Goal: Task Accomplishment & Management: Complete application form

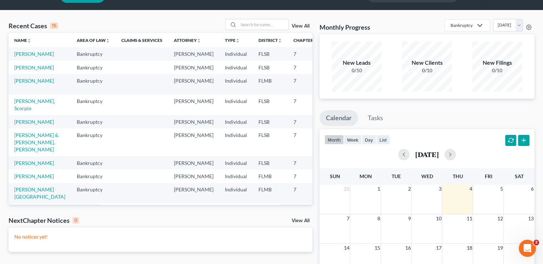
scroll to position [21, 0]
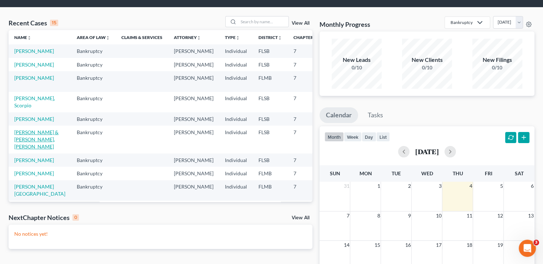
click at [21, 149] on link "[PERSON_NAME] & [PERSON_NAME], [PERSON_NAME]" at bounding box center [36, 139] width 44 height 20
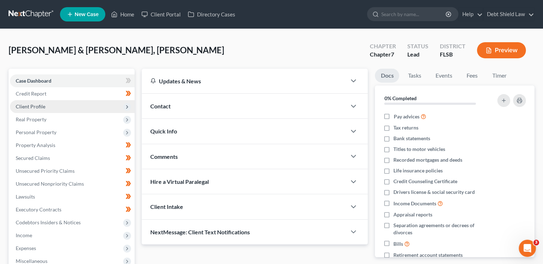
click at [123, 109] on span "Client Profile" at bounding box center [72, 106] width 125 height 13
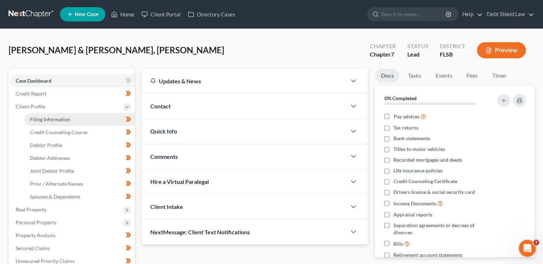
click at [84, 121] on link "Filing Information" at bounding box center [79, 119] width 110 height 13
select select "1"
select select "0"
select select "17"
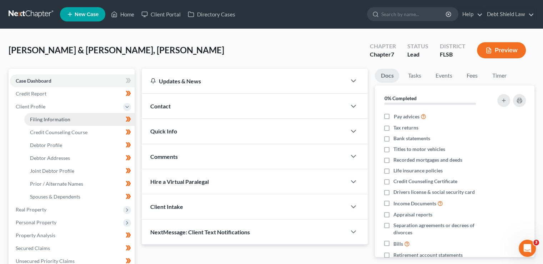
select select "0"
select select "9"
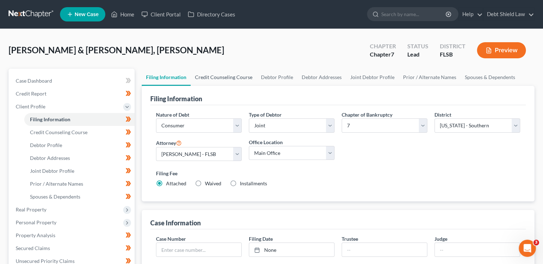
click at [220, 85] on link "Credit Counseling Course" at bounding box center [224, 77] width 66 height 17
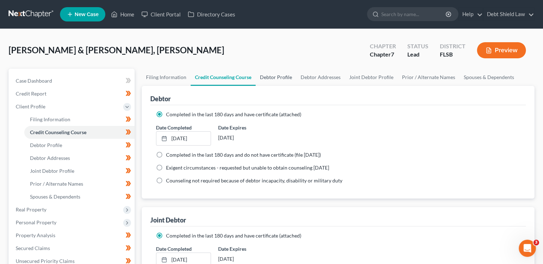
click at [276, 76] on link "Debtor Profile" at bounding box center [276, 77] width 41 height 17
select select "1"
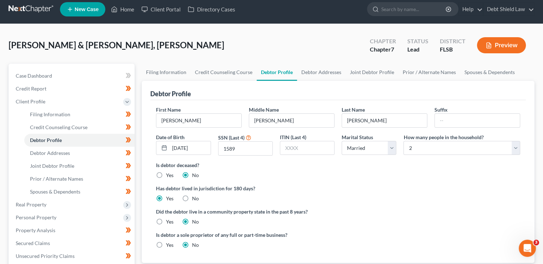
scroll to position [4, 0]
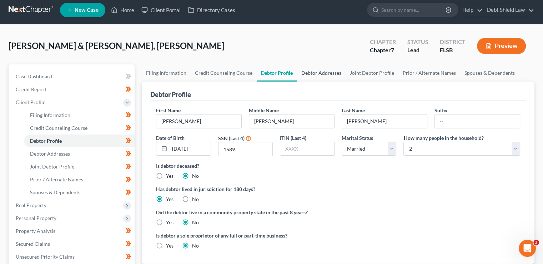
click at [310, 76] on link "Debtor Addresses" at bounding box center [321, 72] width 49 height 17
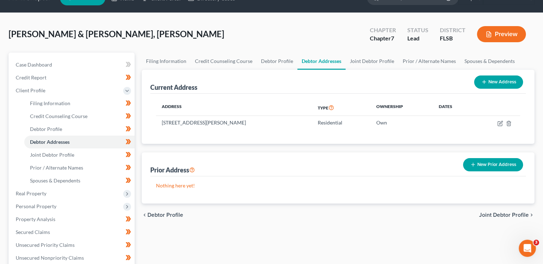
scroll to position [17, 0]
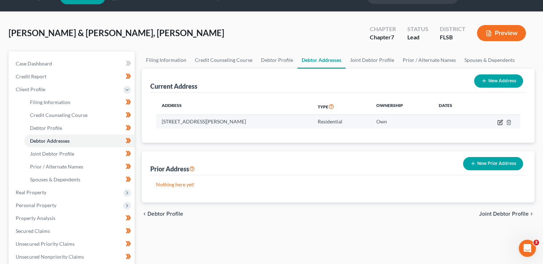
click at [500, 122] on icon "button" at bounding box center [500, 121] width 3 height 3
select select "9"
select select "49"
select select "0"
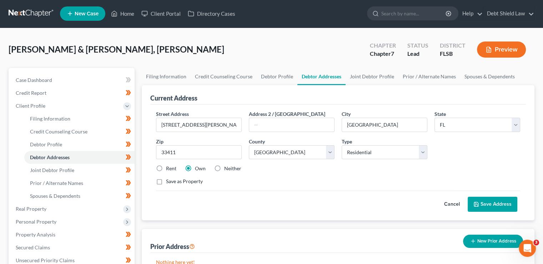
scroll to position [0, 0]
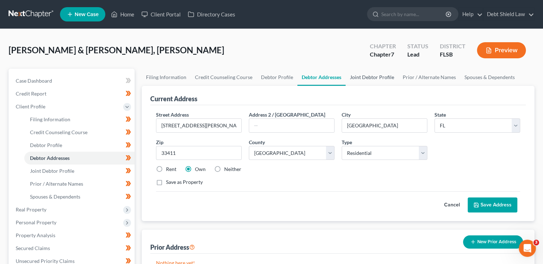
click at [381, 80] on link "Joint Debtor Profile" at bounding box center [372, 77] width 53 height 17
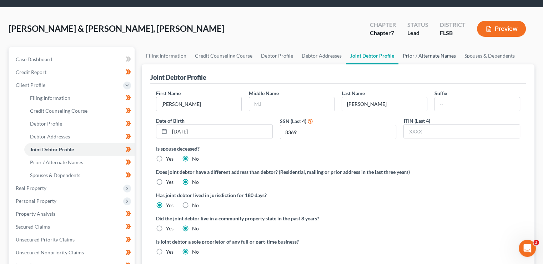
click at [429, 58] on link "Prior / Alternate Names" at bounding box center [430, 55] width 62 height 17
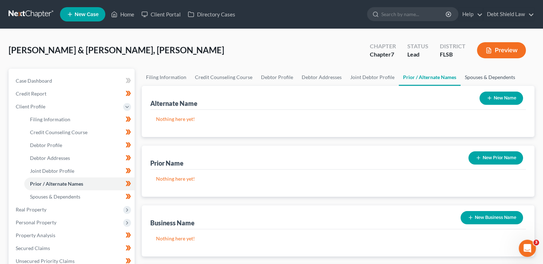
click at [488, 74] on link "Spouses & Dependents" at bounding box center [490, 77] width 59 height 17
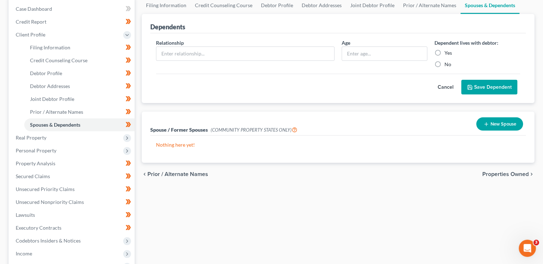
scroll to position [73, 0]
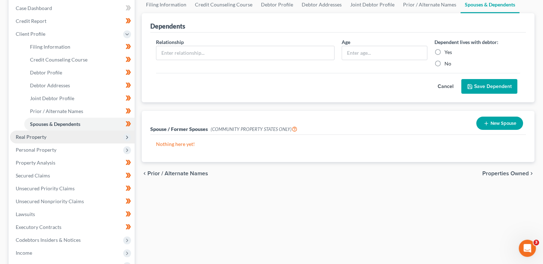
click at [120, 135] on span "Real Property" at bounding box center [72, 136] width 125 height 13
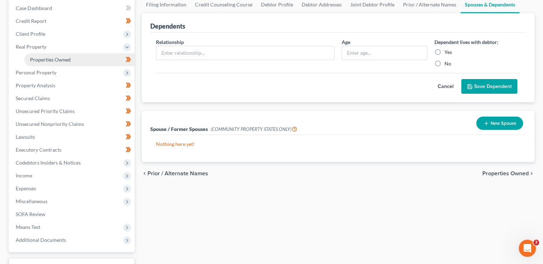
click at [70, 59] on span "Properties Owned" at bounding box center [50, 59] width 41 height 6
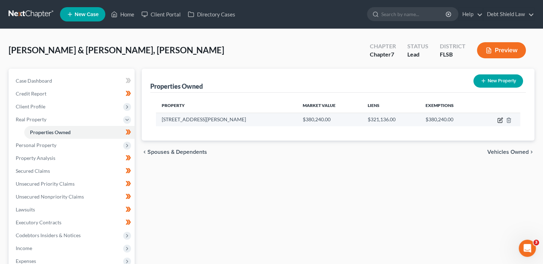
click at [501, 120] on icon "button" at bounding box center [500, 119] width 3 height 3
select select "9"
select select "49"
select select "2"
select select "0"
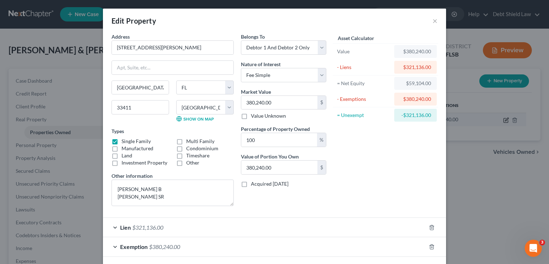
scroll to position [31, 0]
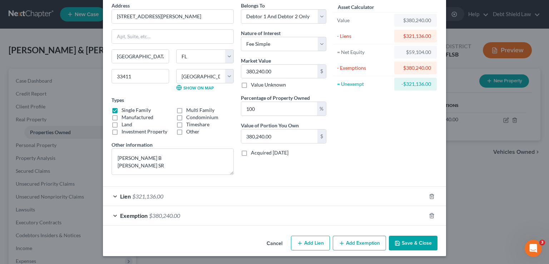
click at [346, 200] on div "Lien $321,136.00" at bounding box center [264, 195] width 323 height 19
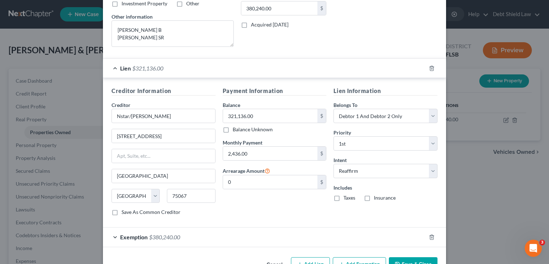
scroll to position [180, 0]
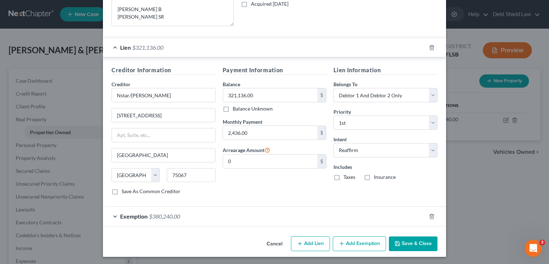
click at [262, 214] on div "Exemption $380,240.00" at bounding box center [264, 215] width 323 height 19
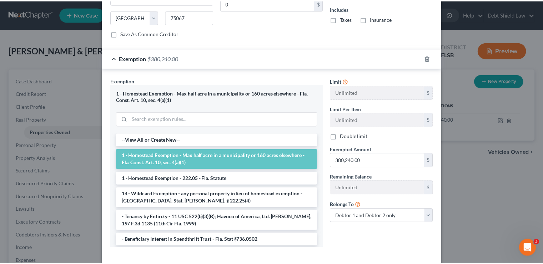
scroll to position [370, 0]
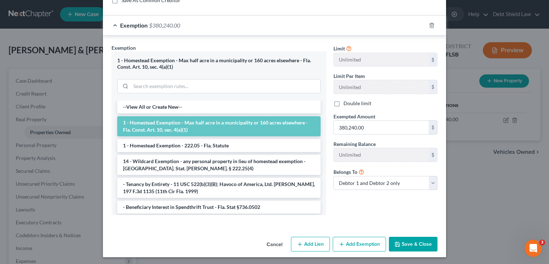
click at [413, 241] on button "Save & Close" at bounding box center [413, 243] width 49 height 15
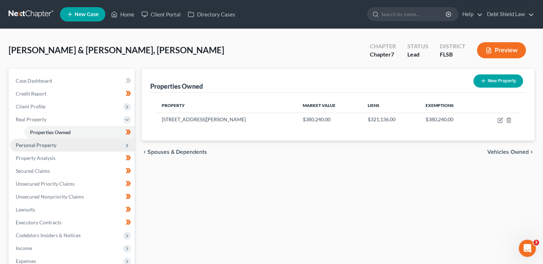
click at [121, 145] on span "Personal Property" at bounding box center [72, 145] width 125 height 13
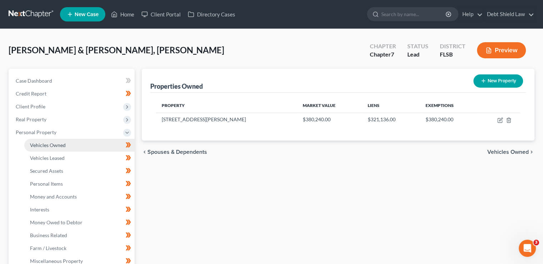
click at [79, 144] on link "Vehicles Owned" at bounding box center [79, 145] width 110 height 13
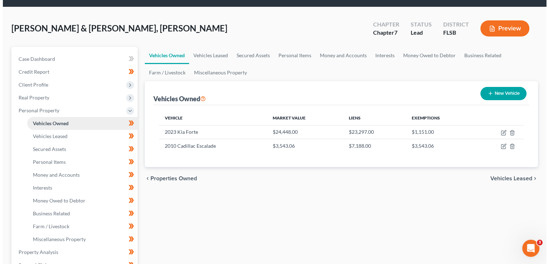
scroll to position [23, 0]
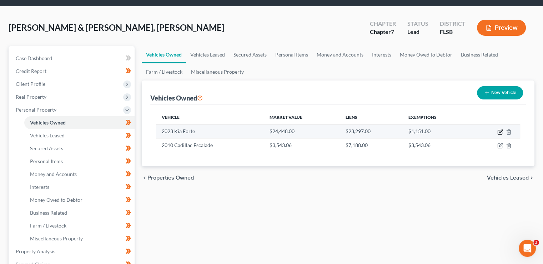
click at [500, 132] on icon "button" at bounding box center [500, 130] width 3 height 3
select select "0"
select select "3"
select select "1"
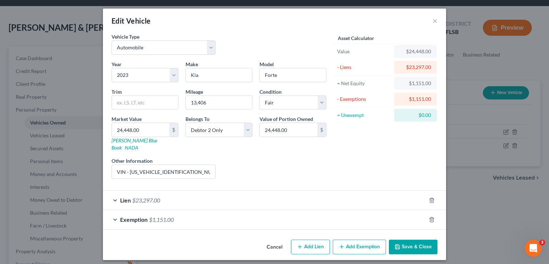
click at [295, 195] on div "Lien $23,297.00" at bounding box center [264, 199] width 323 height 19
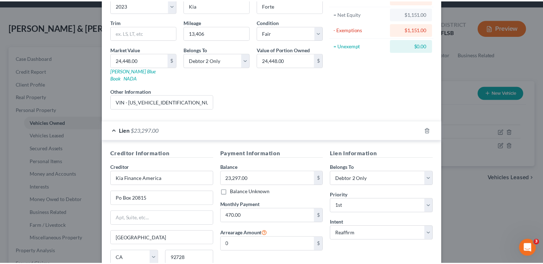
scroll to position [145, 0]
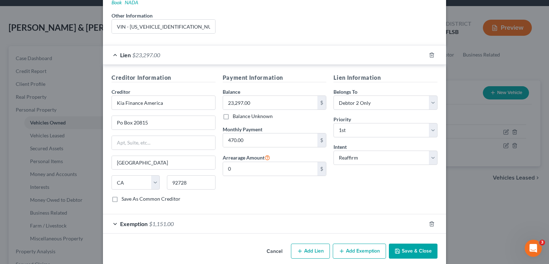
click at [419, 243] on button "Save & Close" at bounding box center [413, 250] width 49 height 15
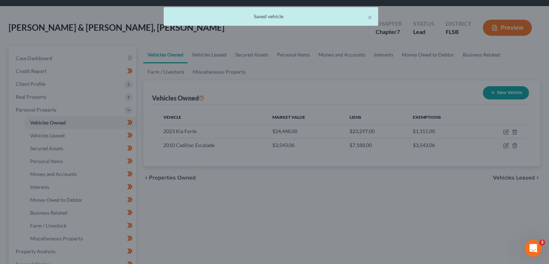
click at [416, 240] on div at bounding box center [274, 132] width 549 height 264
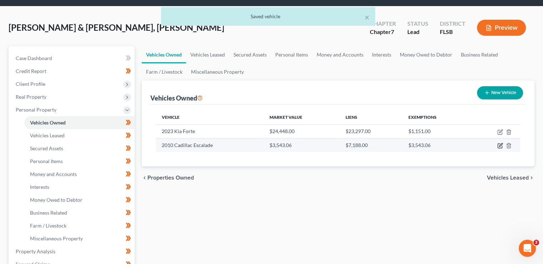
click at [501, 146] on icon "button" at bounding box center [501, 146] width 6 height 6
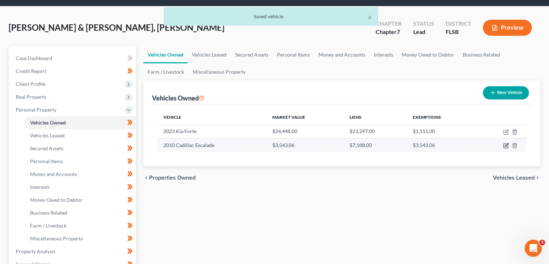
select select "0"
select select "16"
select select "3"
select select "1"
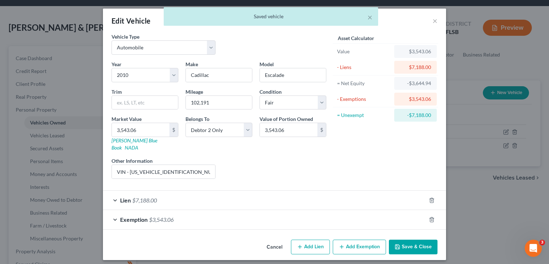
click at [421, 240] on button "Save & Close" at bounding box center [413, 246] width 49 height 15
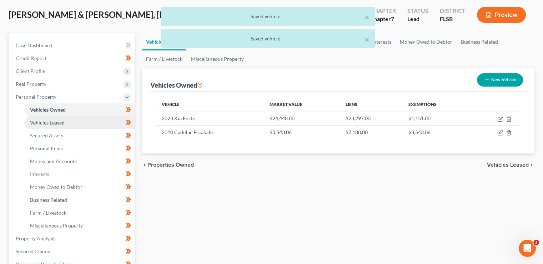
click at [86, 126] on link "Vehicles Leased" at bounding box center [79, 122] width 110 height 13
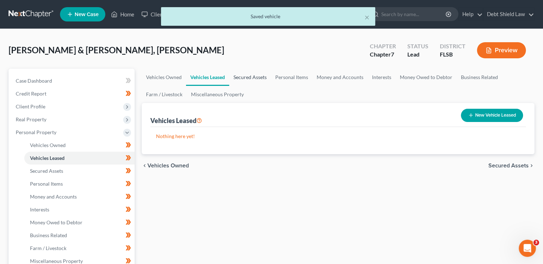
click at [255, 80] on link "Secured Assets" at bounding box center [250, 77] width 42 height 17
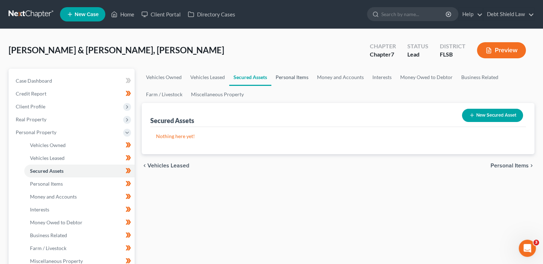
click at [287, 77] on link "Personal Items" at bounding box center [291, 77] width 41 height 17
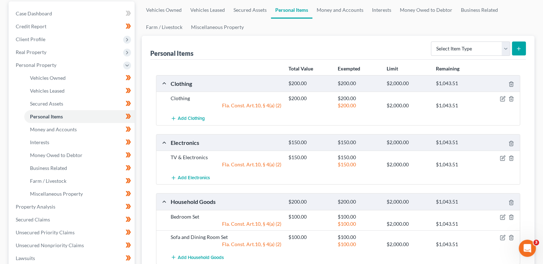
scroll to position [49, 0]
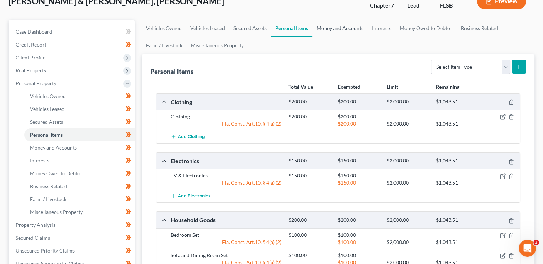
click at [336, 28] on link "Money and Accounts" at bounding box center [340, 28] width 55 height 17
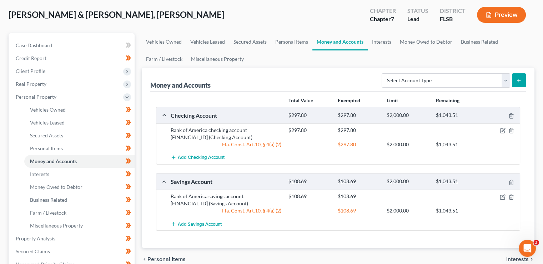
scroll to position [36, 0]
click at [378, 44] on link "Interests" at bounding box center [382, 41] width 28 height 17
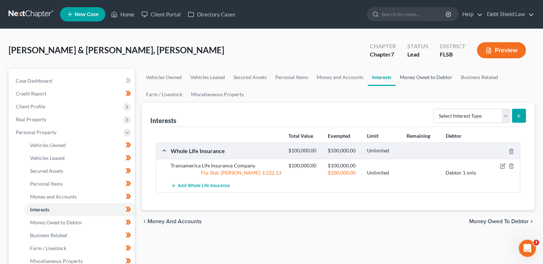
click at [421, 79] on link "Money Owed to Debtor" at bounding box center [426, 77] width 61 height 17
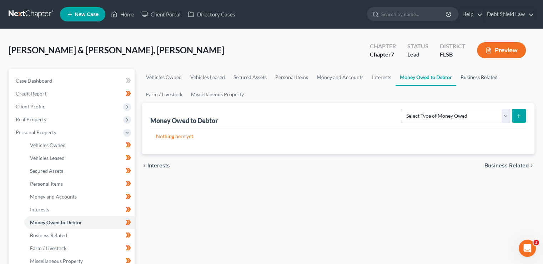
click at [474, 79] on link "Business Related" at bounding box center [479, 77] width 46 height 17
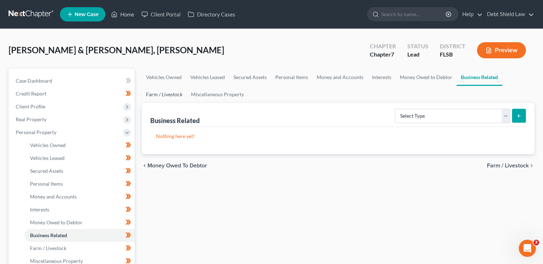
click at [168, 91] on link "Farm / Livestock" at bounding box center [164, 94] width 45 height 17
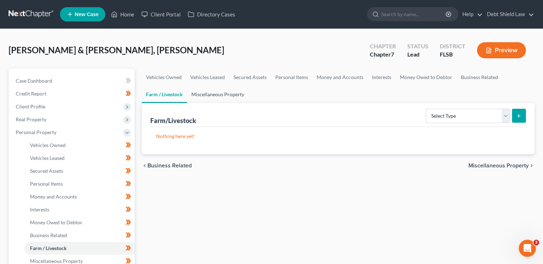
click at [226, 91] on link "Miscellaneous Property" at bounding box center [217, 94] width 61 height 17
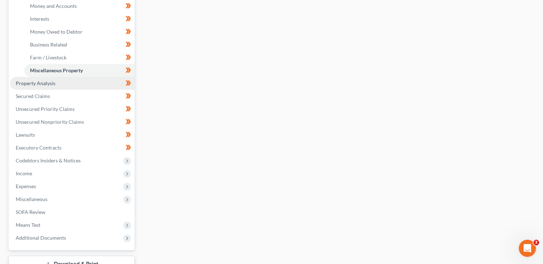
click at [79, 84] on link "Property Analysis" at bounding box center [72, 83] width 125 height 13
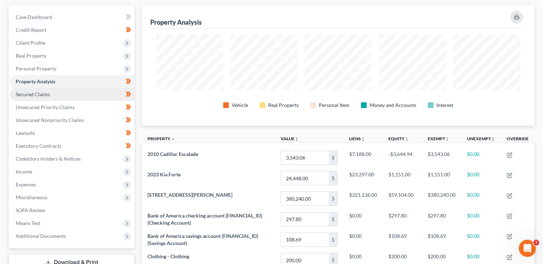
click at [84, 91] on link "Secured Claims" at bounding box center [72, 94] width 125 height 13
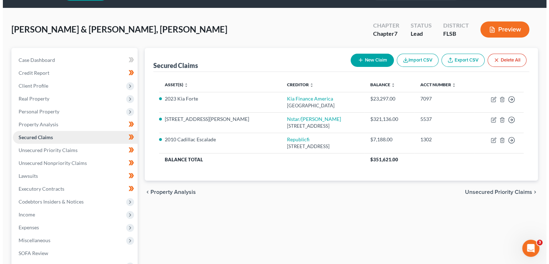
scroll to position [23, 0]
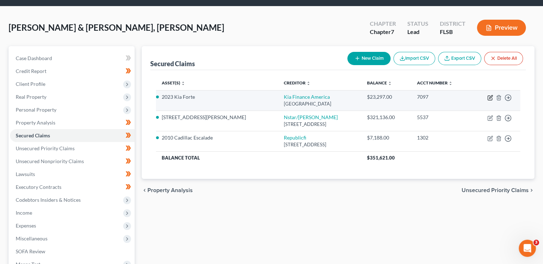
click at [490, 96] on icon "button" at bounding box center [491, 98] width 6 height 6
select select "4"
select select "2"
select select "1"
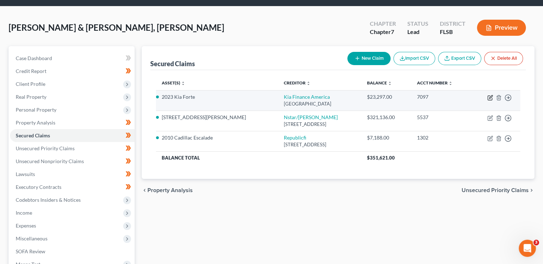
select select "0"
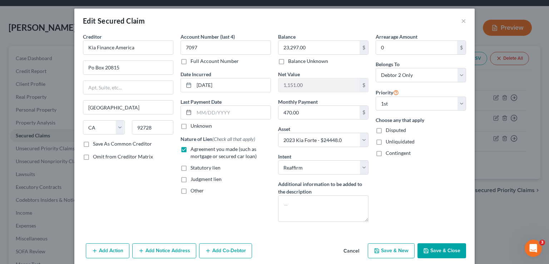
click at [449, 251] on button "Save & Close" at bounding box center [441, 250] width 49 height 15
select select
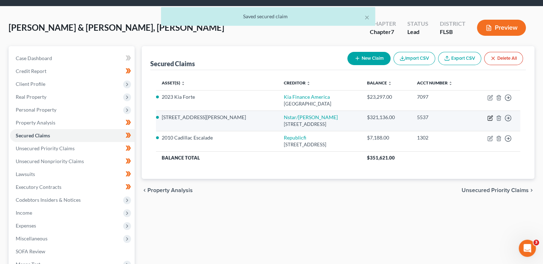
click at [489, 116] on icon "button" at bounding box center [491, 118] width 6 height 6
select select "45"
select select "3"
select select "2"
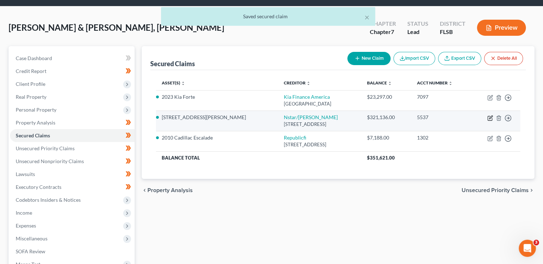
select select "0"
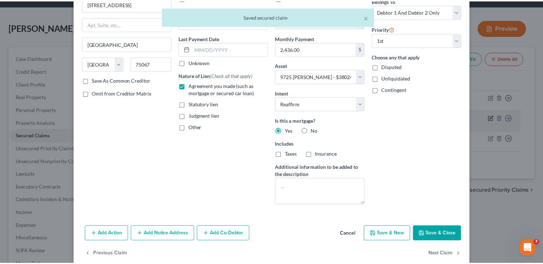
scroll to position [75, 0]
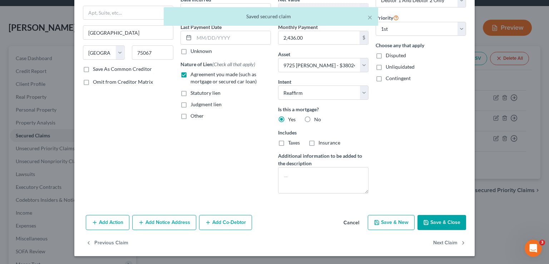
click at [444, 221] on button "Save & Close" at bounding box center [441, 222] width 49 height 15
select select
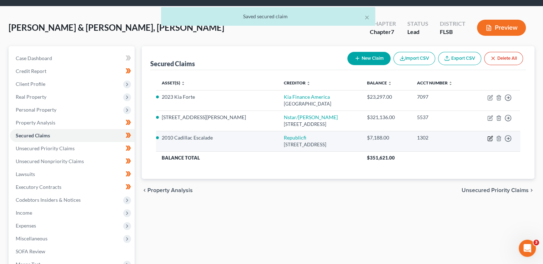
click at [490, 139] on icon "button" at bounding box center [491, 138] width 6 height 6
select select "19"
select select "2"
select select "1"
select select "0"
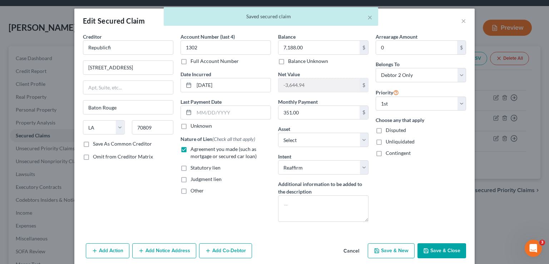
click at [441, 246] on button "Save & Close" at bounding box center [441, 250] width 49 height 15
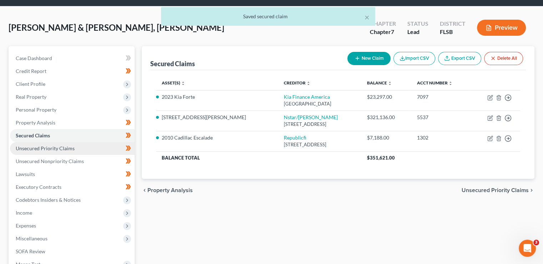
click at [94, 147] on link "Unsecured Priority Claims" at bounding box center [72, 148] width 125 height 13
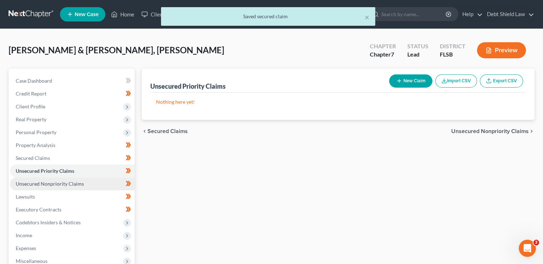
click at [78, 186] on link "Unsecured Nonpriority Claims" at bounding box center [72, 183] width 125 height 13
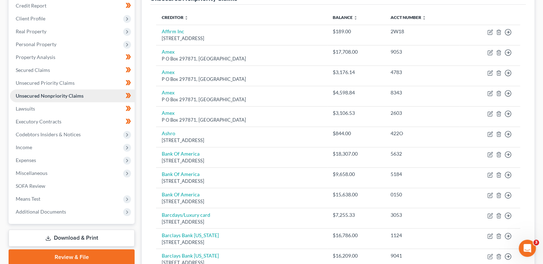
scroll to position [91, 0]
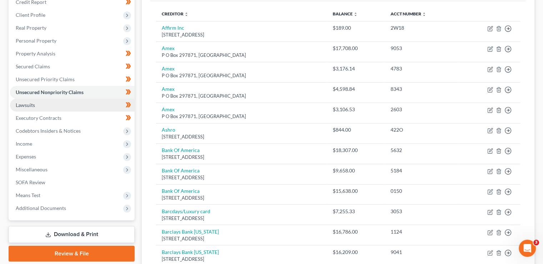
click at [63, 104] on link "Lawsuits" at bounding box center [72, 105] width 125 height 13
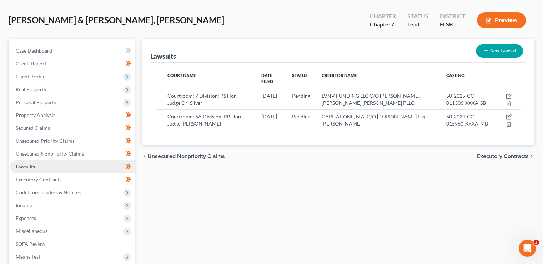
scroll to position [41, 0]
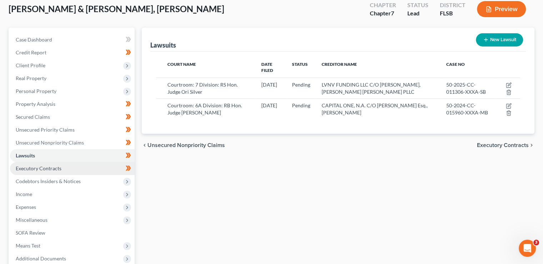
click at [85, 166] on link "Executory Contracts" at bounding box center [72, 168] width 125 height 13
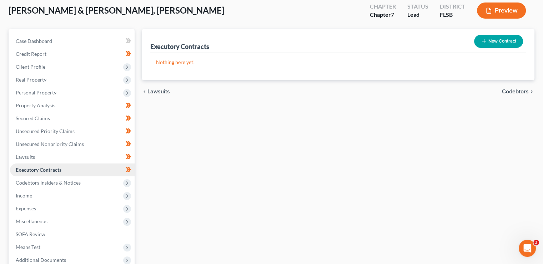
scroll to position [43, 0]
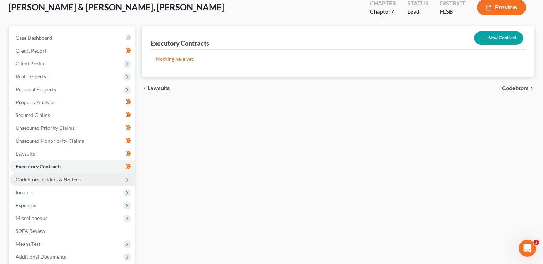
click at [106, 178] on span "Codebtors Insiders & Notices" at bounding box center [72, 179] width 125 height 13
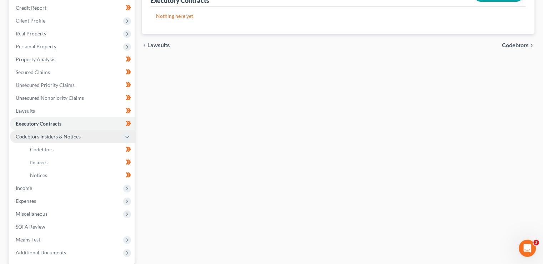
scroll to position [103, 0]
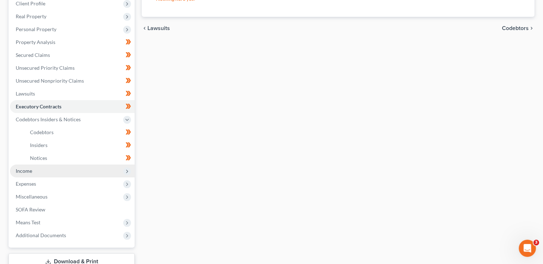
click at [91, 170] on span "Income" at bounding box center [72, 170] width 125 height 13
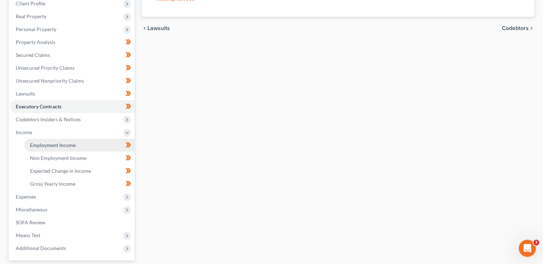
click at [76, 146] on link "Employment Income" at bounding box center [79, 145] width 110 height 13
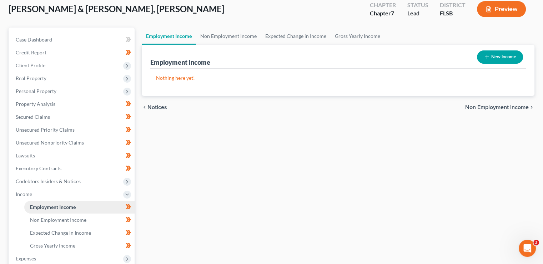
scroll to position [9, 0]
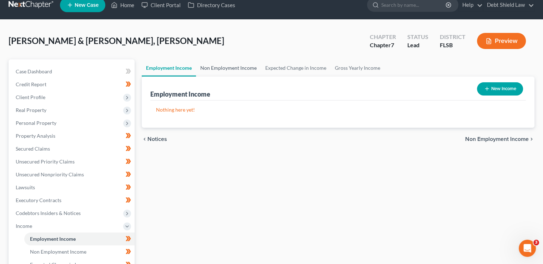
click at [226, 66] on link "Non Employment Income" at bounding box center [228, 67] width 65 height 17
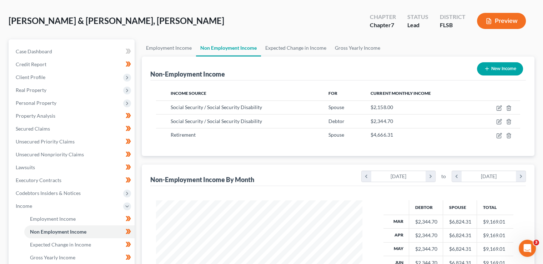
scroll to position [24, 0]
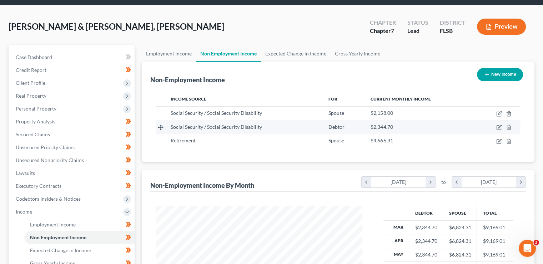
click at [376, 124] on span "$2,344.70" at bounding box center [382, 127] width 22 height 6
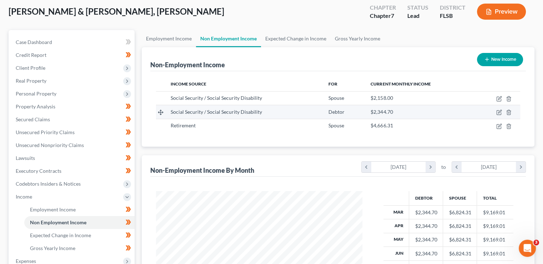
scroll to position [42, 0]
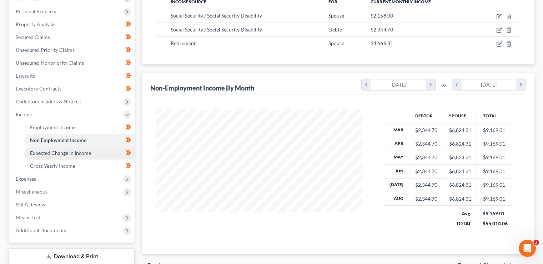
click at [99, 154] on link "Expected Change in Income" at bounding box center [79, 152] width 110 height 13
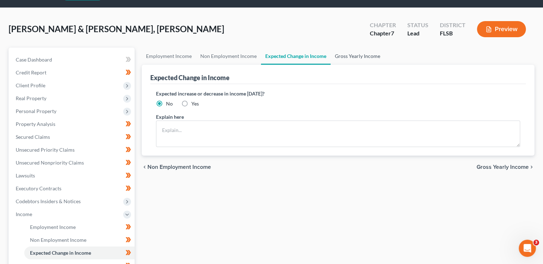
click at [349, 54] on link "Gross Yearly Income" at bounding box center [358, 56] width 54 height 17
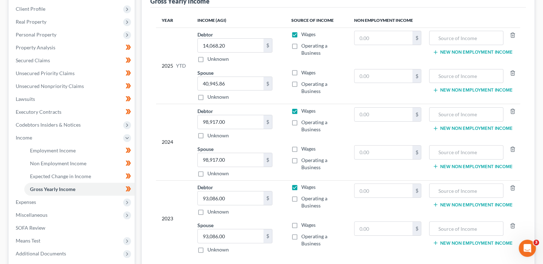
scroll to position [107, 0]
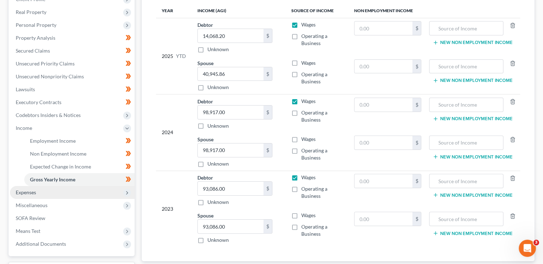
click at [121, 193] on span "Expenses" at bounding box center [72, 192] width 125 height 13
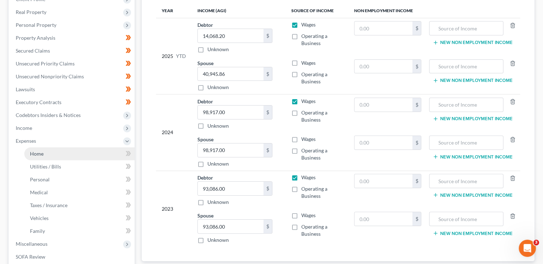
click at [79, 155] on link "Home" at bounding box center [79, 153] width 110 height 13
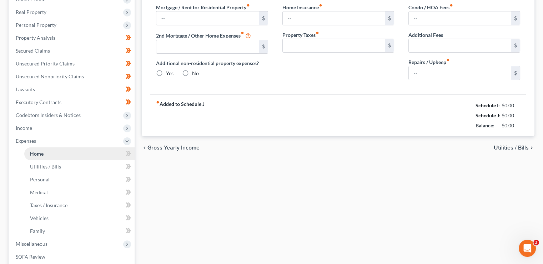
scroll to position [78, 0]
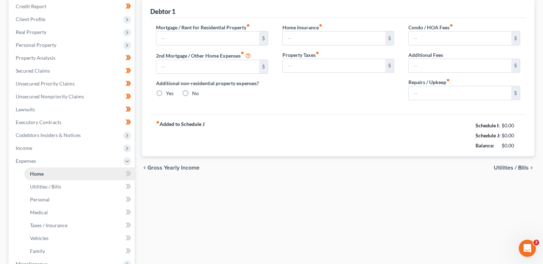
type input "2,436.00"
type input "0.00"
radio input "true"
type input "358.00"
type input "375.00"
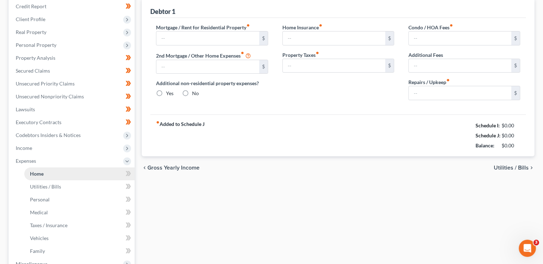
type input "604.00"
type input "0.00"
type input "200.00"
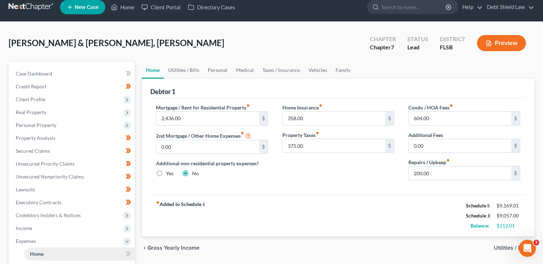
scroll to position [0, 0]
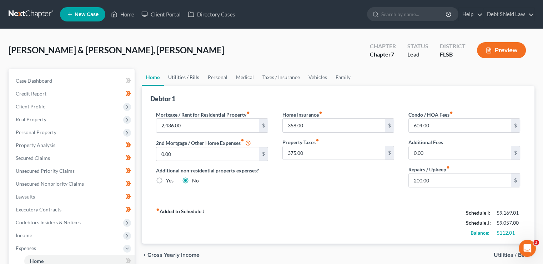
click at [185, 79] on link "Utilities / Bills" at bounding box center [184, 77] width 40 height 17
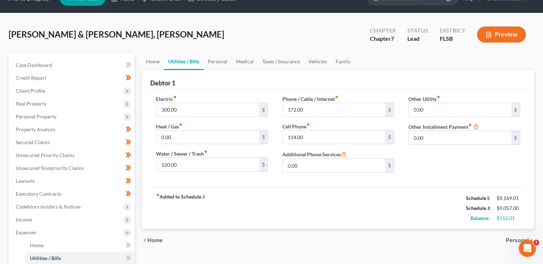
scroll to position [17, 0]
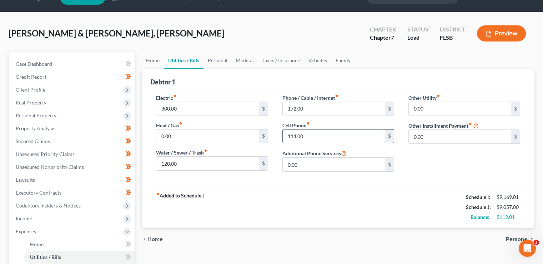
click at [294, 135] on input "114.00" at bounding box center [334, 136] width 103 height 14
type input "120.00"
click at [212, 60] on link "Personal" at bounding box center [218, 60] width 28 height 17
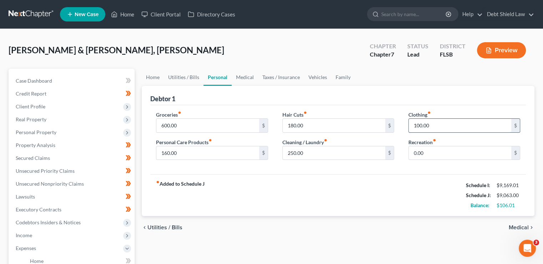
click at [434, 128] on input "100.00" at bounding box center [460, 126] width 103 height 14
click at [428, 151] on input "0.00" at bounding box center [460, 153] width 103 height 14
type input "100.00"
click at [309, 210] on div "fiber_manual_record Added to Schedule J Schedule I: $9,169.01 Schedule J: $9,06…" at bounding box center [338, 195] width 376 height 42
click at [308, 209] on div "fiber_manual_record Added to Schedule J Schedule I: $9,169.01 Schedule J: $9,06…" at bounding box center [338, 195] width 376 height 42
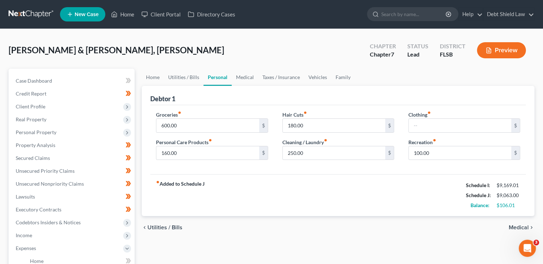
click at [309, 208] on div "fiber_manual_record Added to Schedule J Schedule I: $9,169.01 Schedule J: $9,06…" at bounding box center [338, 195] width 376 height 42
click at [310, 207] on div "fiber_manual_record Added to Schedule J Schedule I: $9,169.01 Schedule J: $9,06…" at bounding box center [338, 195] width 376 height 42
click at [311, 206] on div "fiber_manual_record Added to Schedule J Schedule I: $9,169.01 Schedule J: $9,06…" at bounding box center [338, 195] width 376 height 42
click at [162, 125] on input "600.00" at bounding box center [207, 126] width 103 height 14
type input "700.00"
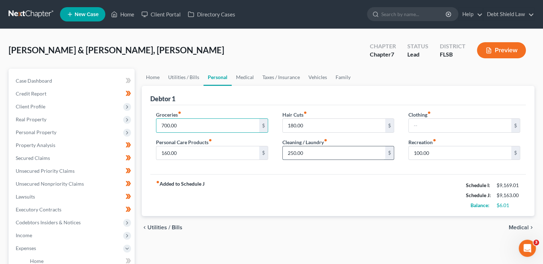
click at [307, 155] on input "250.00" at bounding box center [334, 153] width 103 height 14
type input "100.00"
click at [419, 150] on input "100.00" at bounding box center [460, 153] width 103 height 14
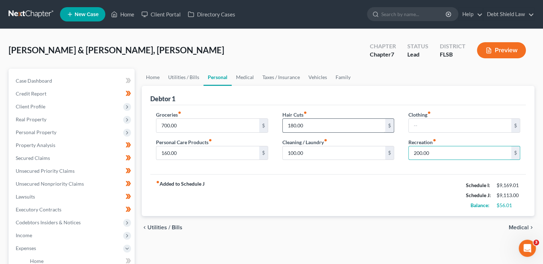
type input "200.00"
click at [319, 124] on input "180.00" at bounding box center [334, 126] width 103 height 14
type input "80.00"
click at [247, 76] on link "Medical" at bounding box center [245, 77] width 26 height 17
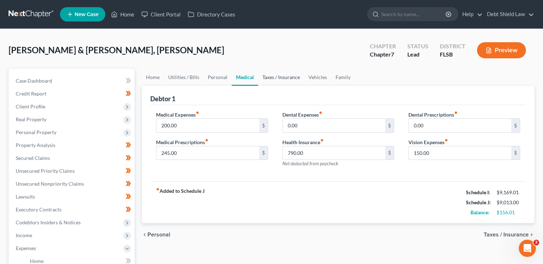
click at [284, 77] on link "Taxes / Insurance" at bounding box center [281, 77] width 46 height 17
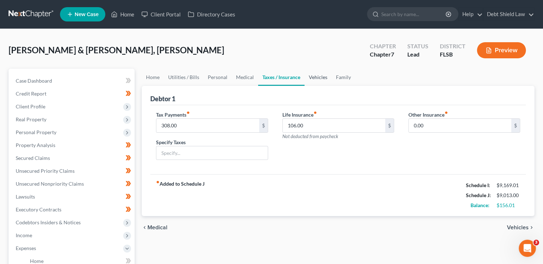
click at [318, 76] on link "Vehicles" at bounding box center [318, 77] width 27 height 17
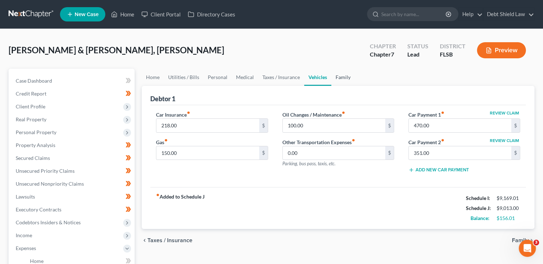
click at [343, 75] on link "Family" at bounding box center [343, 77] width 24 height 17
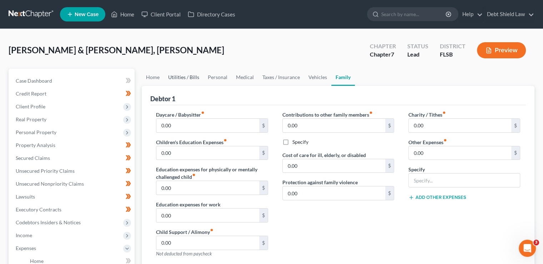
click at [190, 73] on link "Utilities / Bills" at bounding box center [184, 77] width 40 height 17
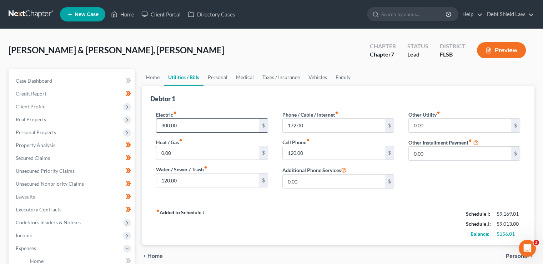
click at [166, 124] on input "300.00" at bounding box center [207, 126] width 103 height 14
type input "320.00"
click at [224, 70] on link "Personal" at bounding box center [218, 77] width 28 height 17
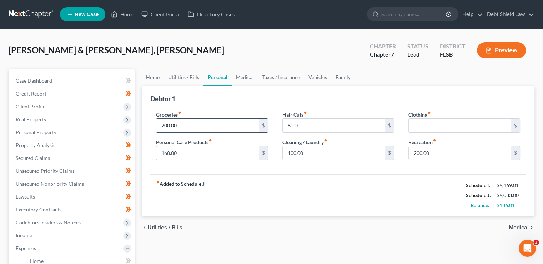
click at [166, 123] on input "700.00" at bounding box center [207, 126] width 103 height 14
type input "750.00"
click at [264, 192] on div "fiber_manual_record Added to Schedule J Schedule I: $9,169.01 Schedule J: $9,08…" at bounding box center [338, 195] width 376 height 42
click at [153, 71] on link "Home" at bounding box center [153, 77] width 22 height 17
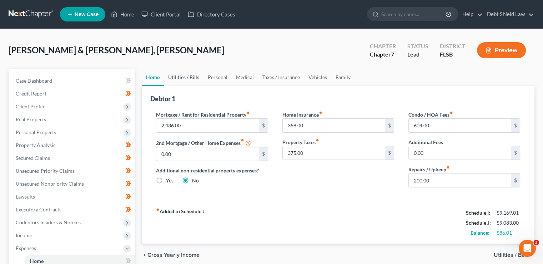
click at [186, 73] on link "Utilities / Bills" at bounding box center [184, 77] width 40 height 17
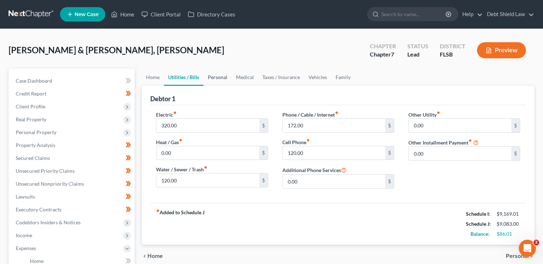
click at [219, 75] on link "Personal" at bounding box center [218, 77] width 28 height 17
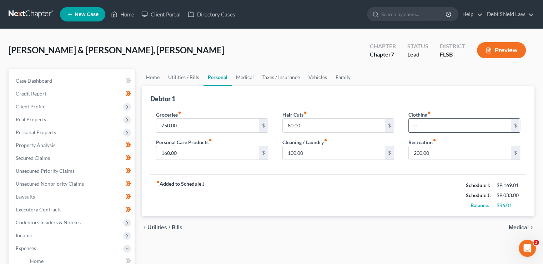
click at [416, 128] on input "text" at bounding box center [460, 126] width 103 height 14
type input "50.00"
click at [192, 76] on link "Utilities / Bills" at bounding box center [184, 77] width 40 height 17
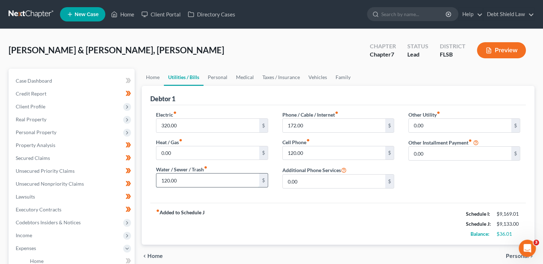
click at [179, 181] on input "120.00" at bounding box center [207, 180] width 103 height 14
type input "90.00"
click at [241, 203] on div "fiber_manual_record Added to Schedule J Schedule I: $9,169.01 Schedule J: $9,10…" at bounding box center [338, 224] width 376 height 42
click at [220, 200] on div "Electric fiber_manual_record 320.00 $ Heat / Gas fiber_manual_record 0.00 $ Wat…" at bounding box center [338, 154] width 376 height 98
click at [221, 78] on link "Personal" at bounding box center [218, 77] width 28 height 17
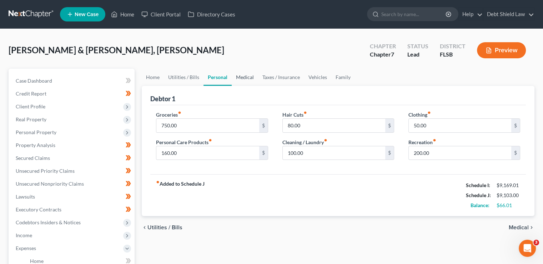
click at [244, 75] on link "Medical" at bounding box center [245, 77] width 26 height 17
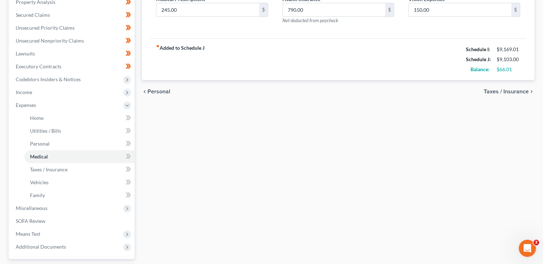
scroll to position [143, 0]
click at [85, 211] on span "Miscellaneous" at bounding box center [72, 207] width 125 height 13
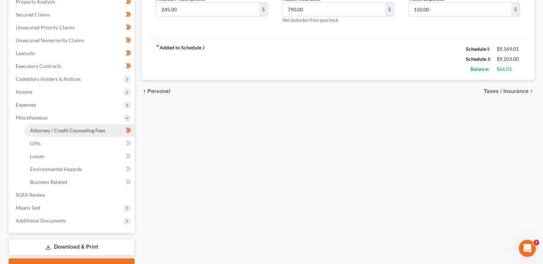
click at [93, 133] on span "Attorney / Credit Counseling Fees" at bounding box center [67, 130] width 75 height 6
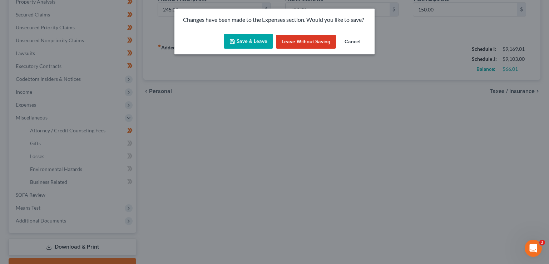
click at [254, 43] on button "Save & Leave" at bounding box center [248, 41] width 49 height 15
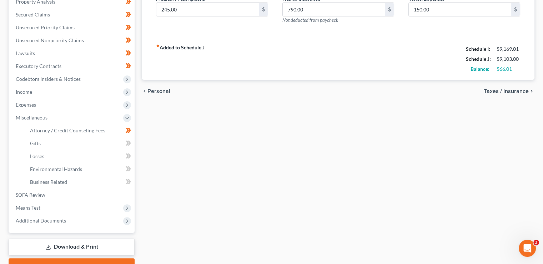
select select "2"
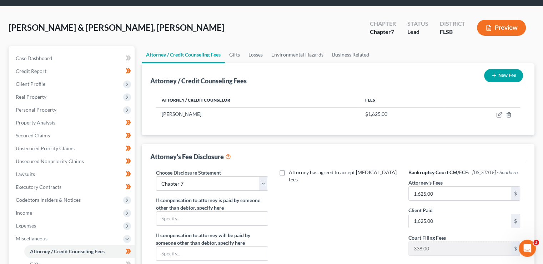
scroll to position [22, 0]
